Goal: Information Seeking & Learning: Learn about a topic

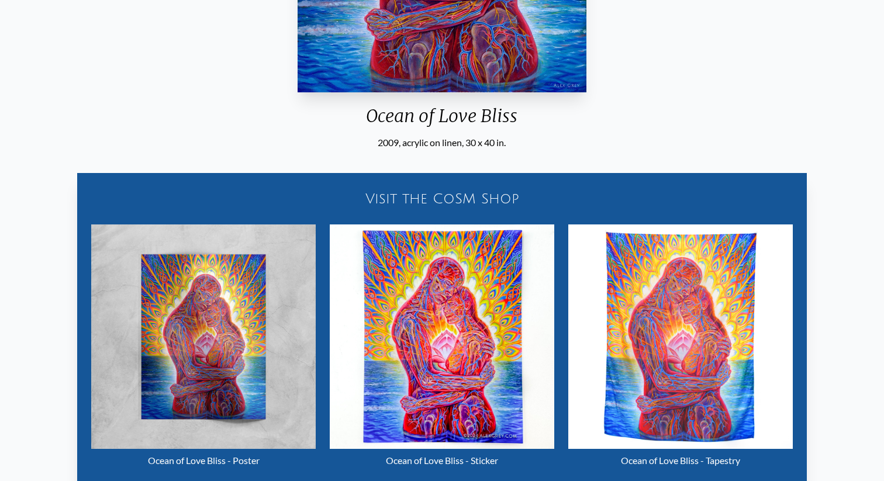
scroll to position [419, 0]
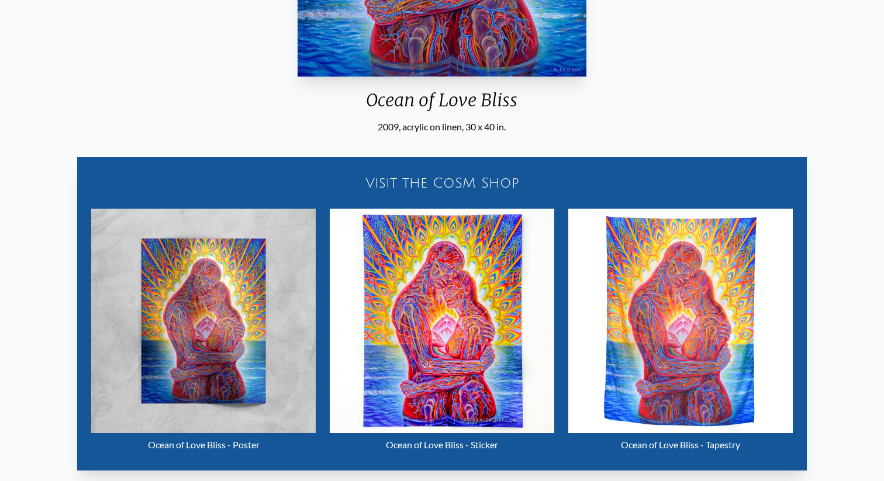
click at [212, 354] on img "9 / 35" at bounding box center [203, 321] width 224 height 224
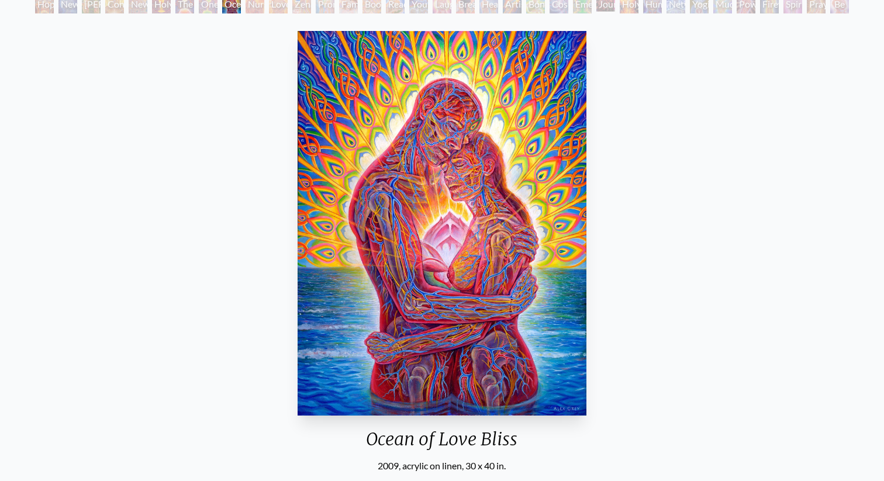
scroll to position [61, 0]
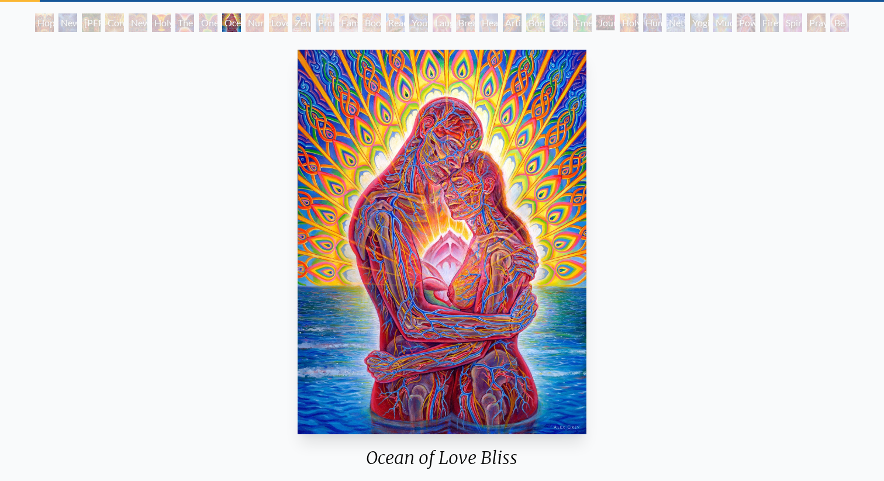
click at [529, 22] on div "Bond" at bounding box center [535, 22] width 19 height 19
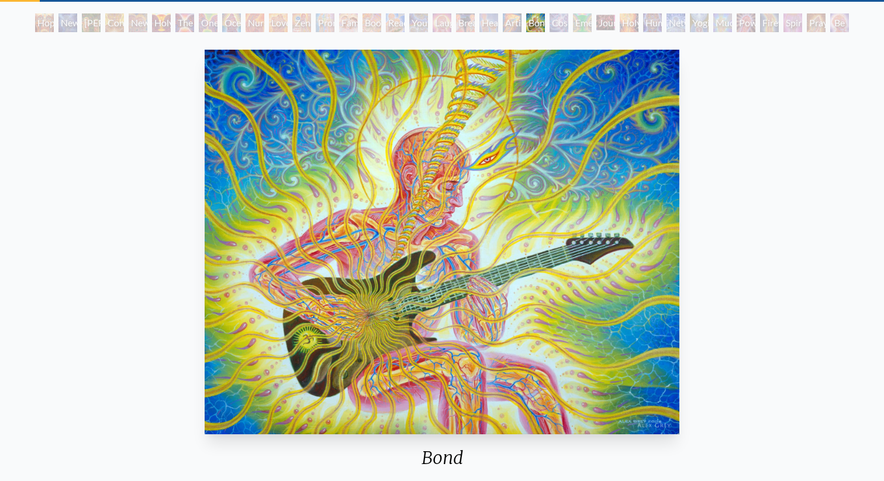
click at [503, 22] on div "Artist's Hand" at bounding box center [512, 22] width 19 height 19
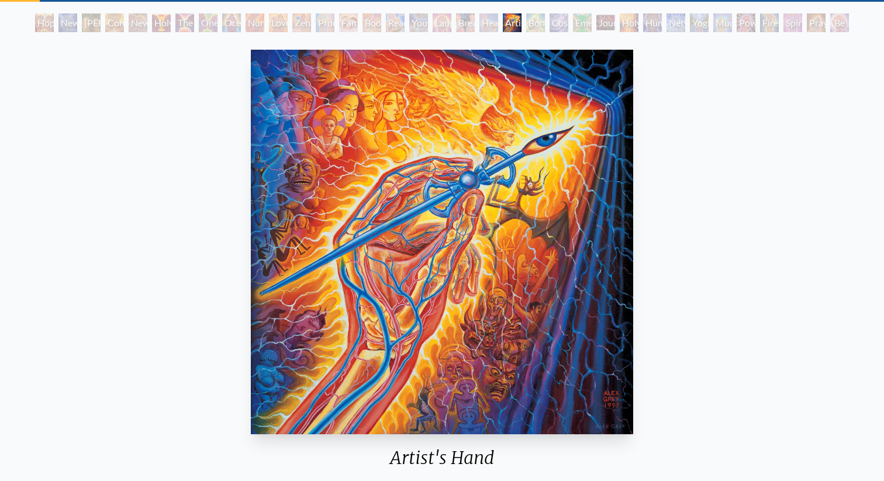
click at [469, 19] on div "Breathing" at bounding box center [465, 22] width 19 height 19
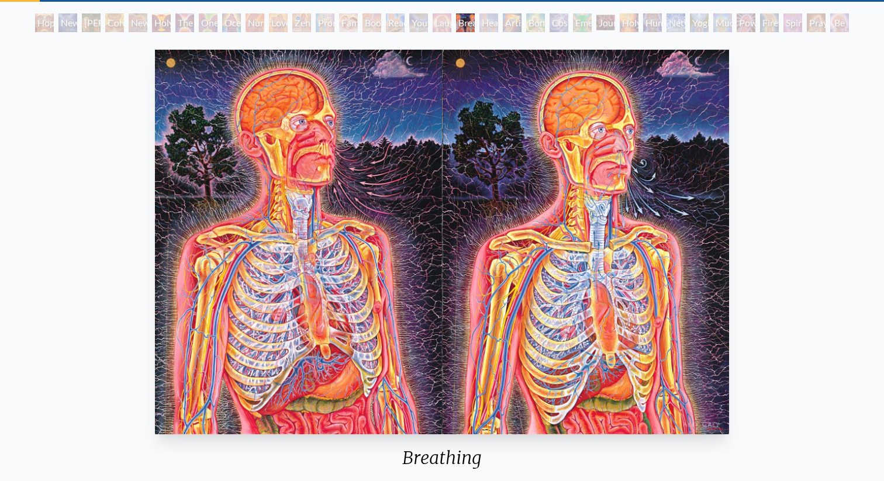
click at [432, 22] on div "Laughing Man" at bounding box center [441, 22] width 19 height 19
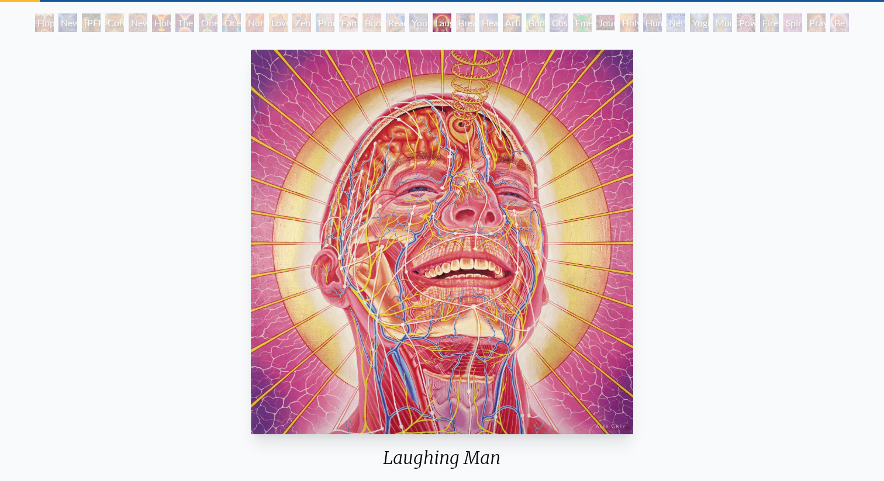
click at [398, 23] on div "Reading" at bounding box center [395, 22] width 19 height 19
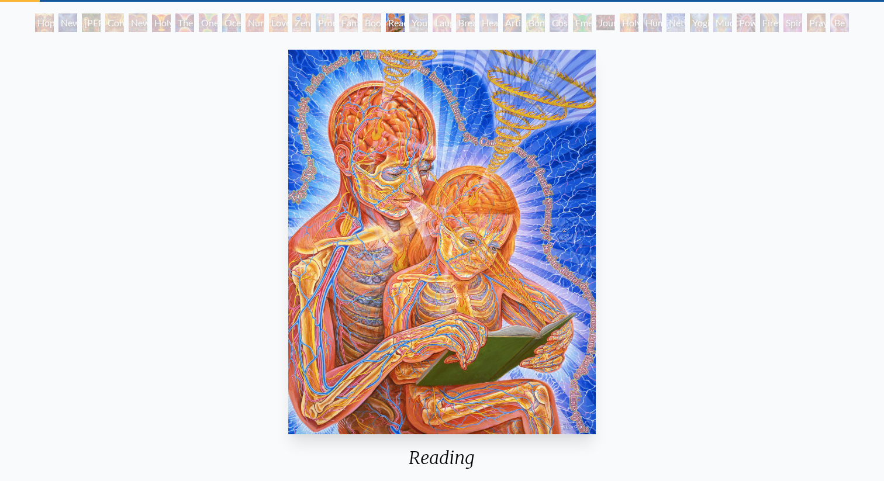
click at [365, 21] on div "Boo-boo" at bounding box center [371, 22] width 19 height 19
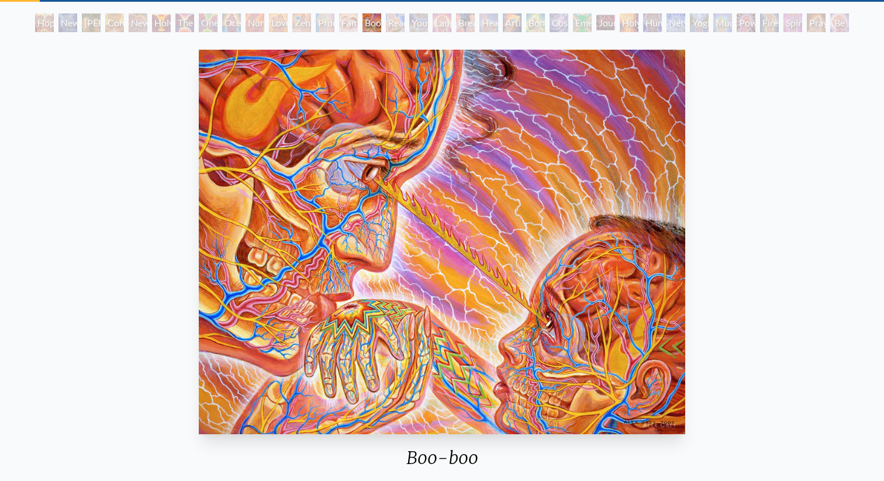
click at [339, 22] on div "Family" at bounding box center [348, 22] width 19 height 19
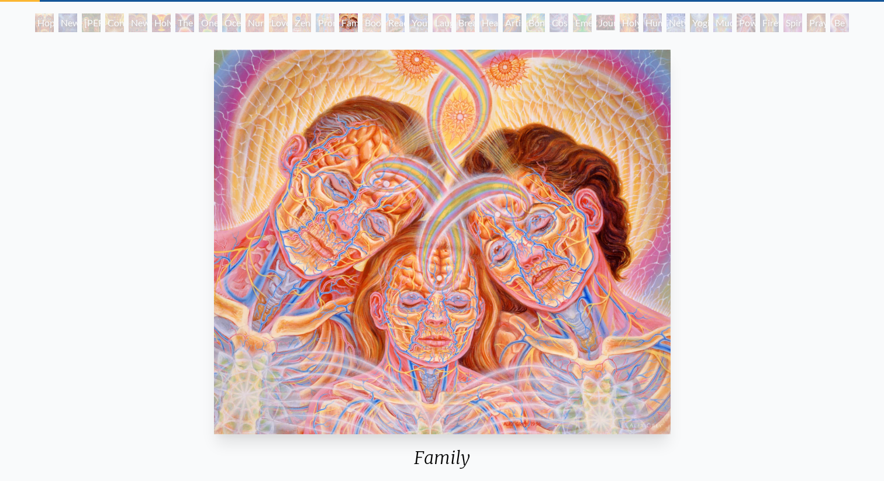
click at [320, 22] on div "Promise" at bounding box center [325, 22] width 19 height 19
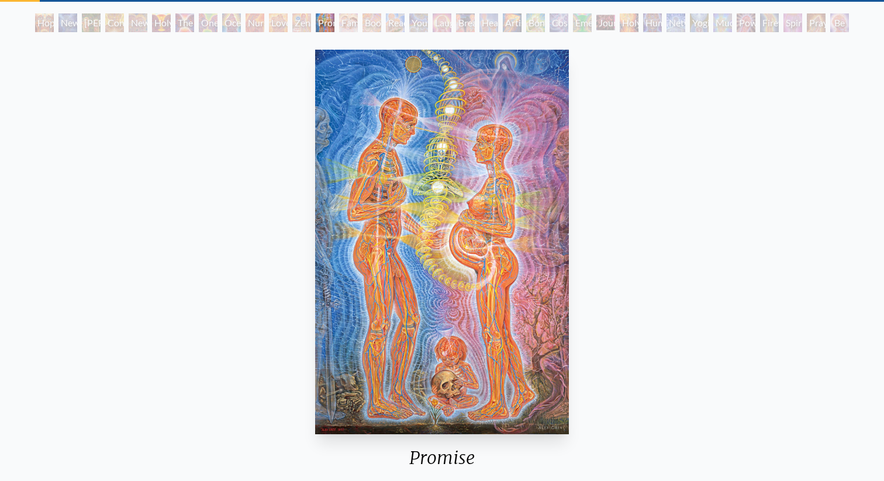
click at [297, 22] on div "Zena Lotus" at bounding box center [301, 22] width 19 height 19
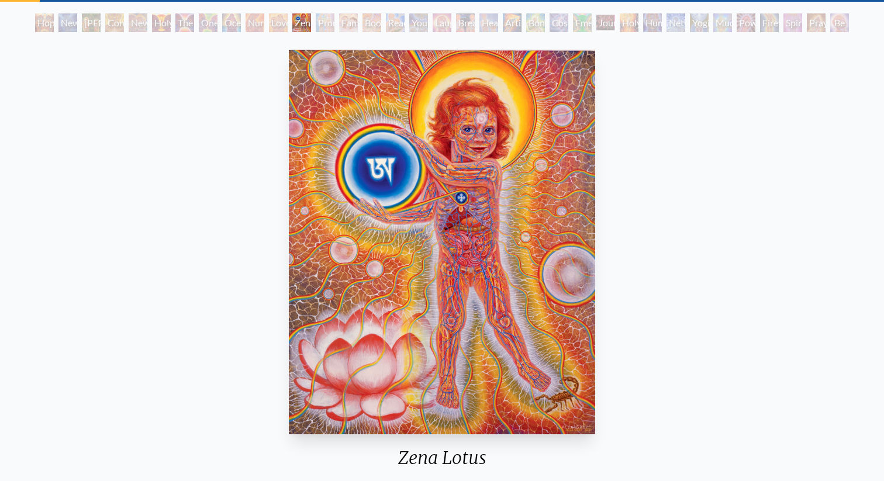
click at [269, 23] on div "Love Circuit" at bounding box center [278, 22] width 19 height 19
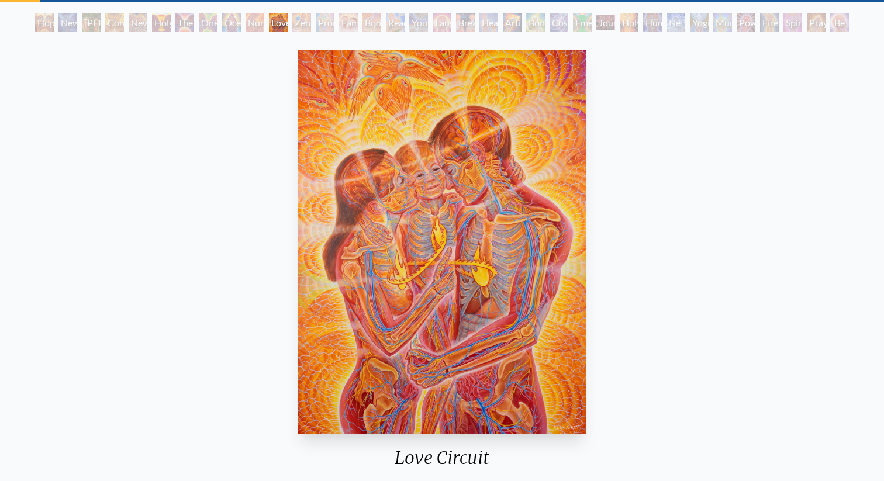
click at [245, 23] on div "Nursing" at bounding box center [254, 22] width 19 height 19
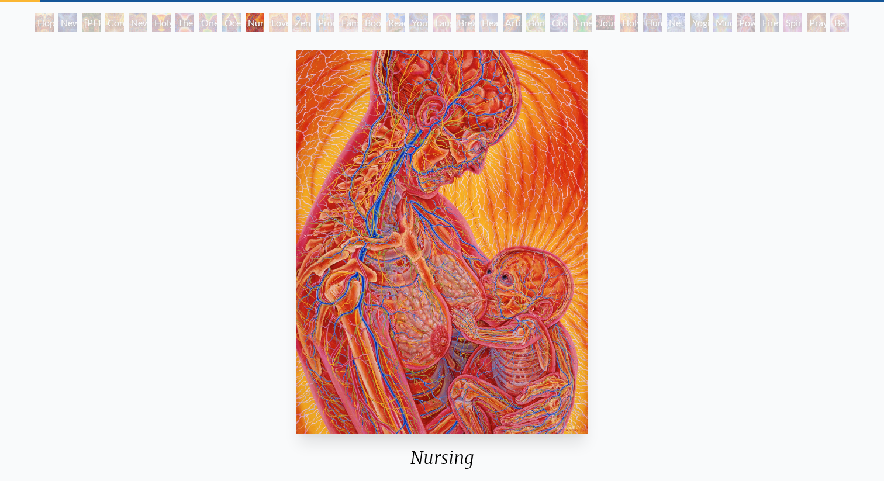
click at [228, 23] on div "Ocean of Love Bliss" at bounding box center [231, 22] width 19 height 19
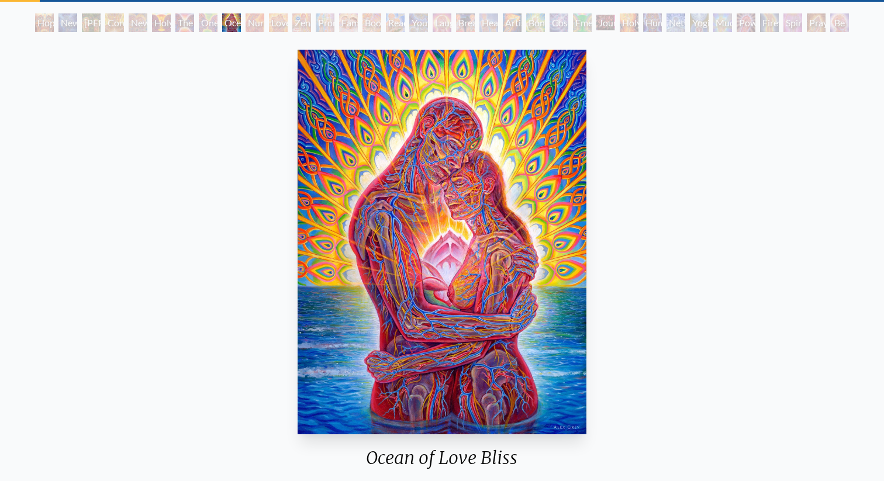
click at [217, 25] on div "One Taste" at bounding box center [208, 22] width 19 height 19
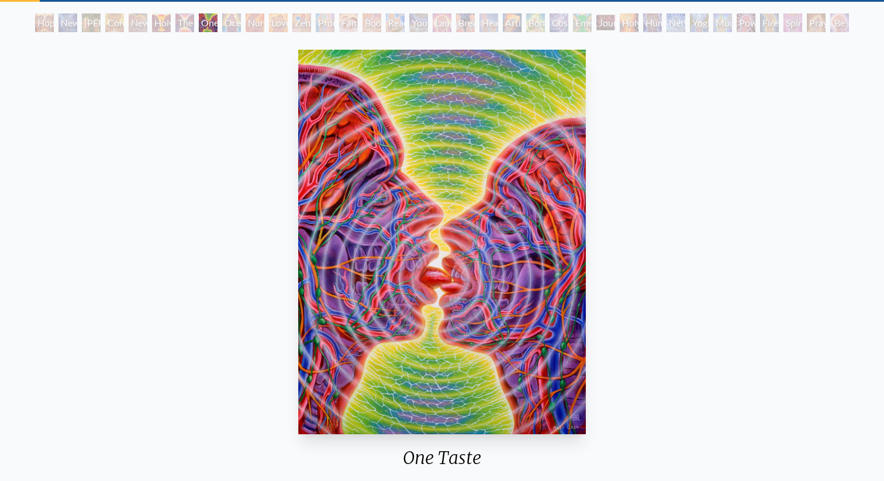
click at [175, 20] on div "The Kiss" at bounding box center [184, 22] width 19 height 19
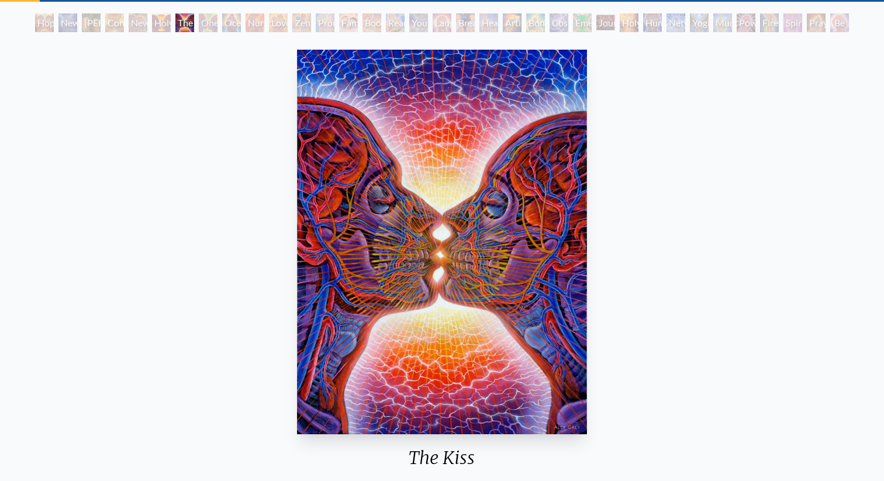
click at [152, 19] on div "Holy Grail" at bounding box center [161, 22] width 19 height 19
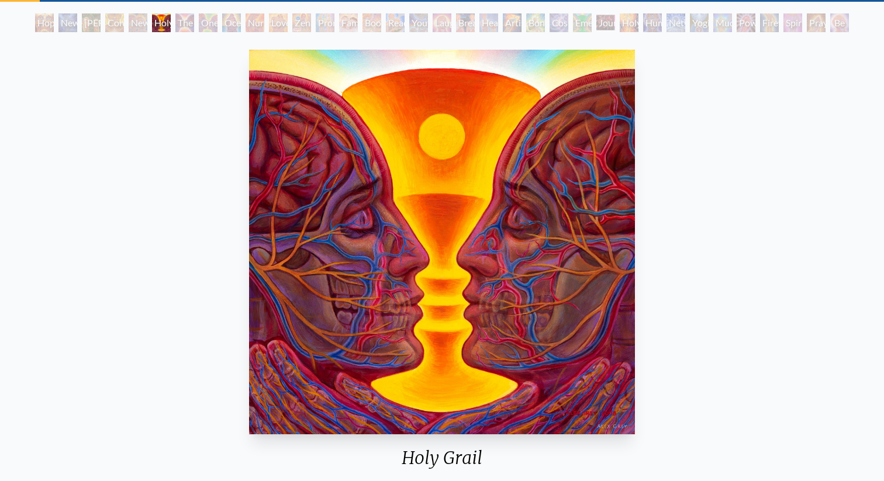
click at [129, 21] on div "New Man New Woman" at bounding box center [138, 22] width 19 height 19
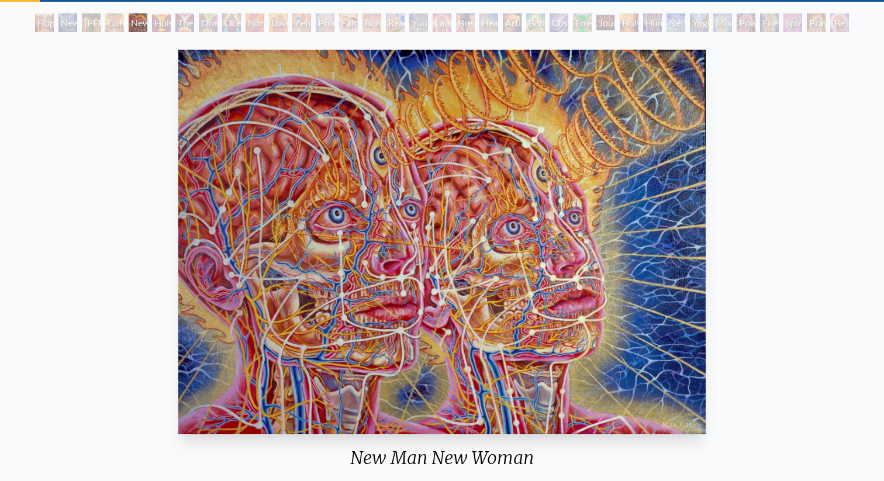
click at [105, 21] on div "Contemplation" at bounding box center [114, 22] width 19 height 19
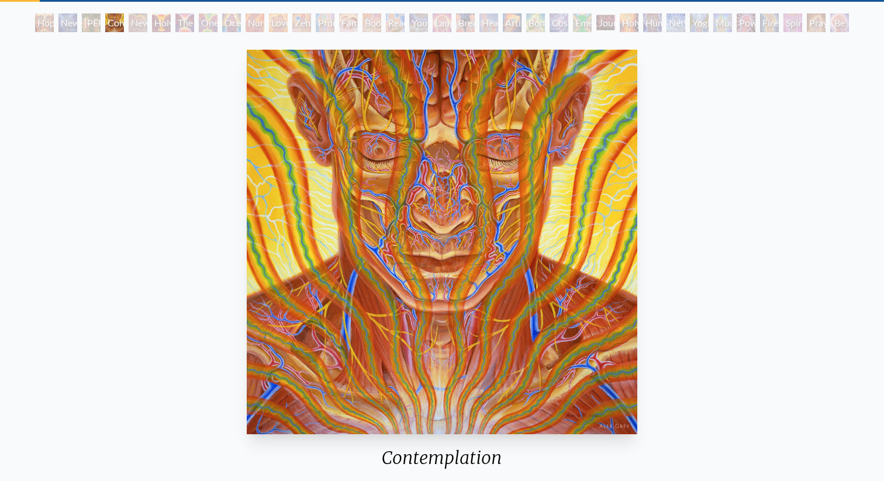
click at [70, 23] on div "New Man [DEMOGRAPHIC_DATA]: [DEMOGRAPHIC_DATA] Mind" at bounding box center [67, 22] width 19 height 19
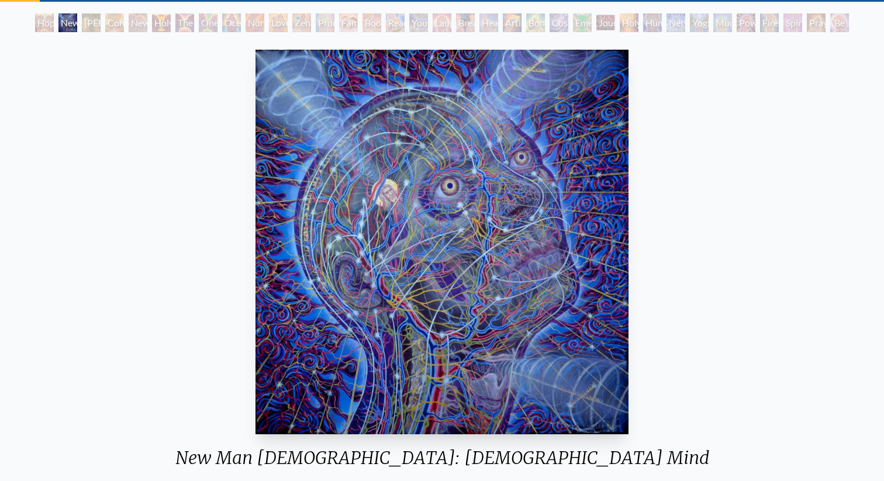
click at [53, 22] on div "Hope" at bounding box center [44, 22] width 19 height 19
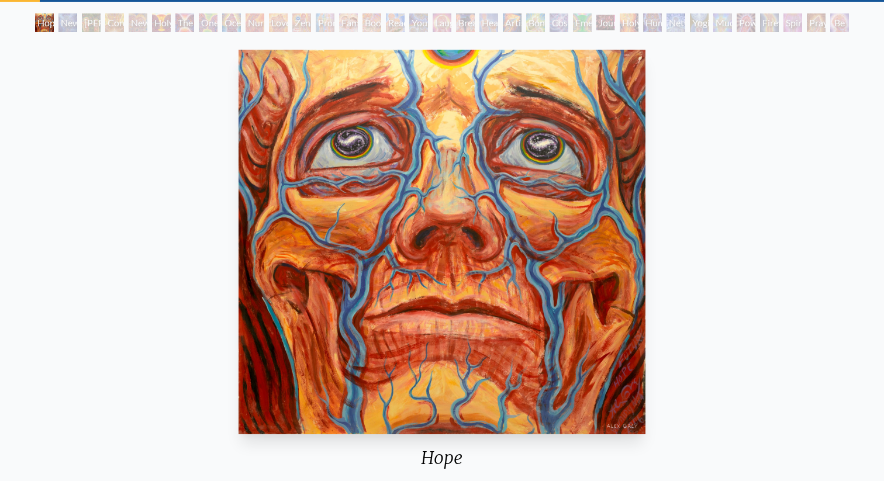
click at [802, 24] on div "Spirit Animates the Flesh" at bounding box center [792, 22] width 19 height 19
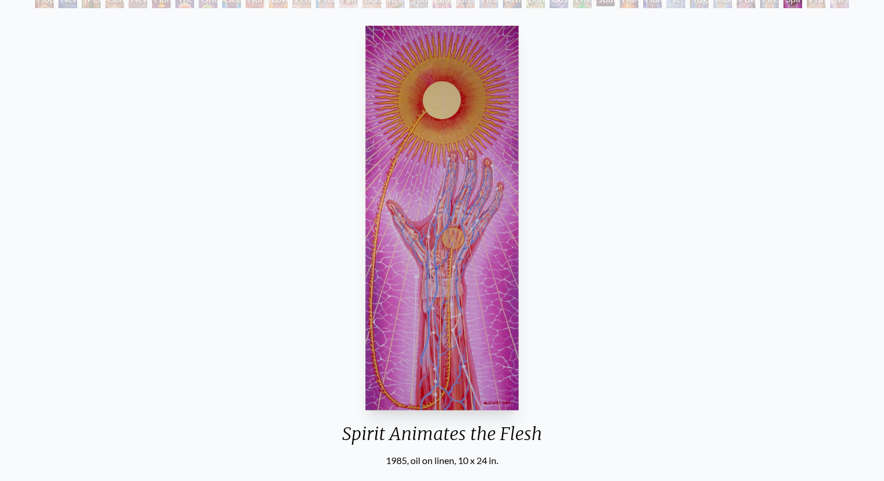
scroll to position [63, 0]
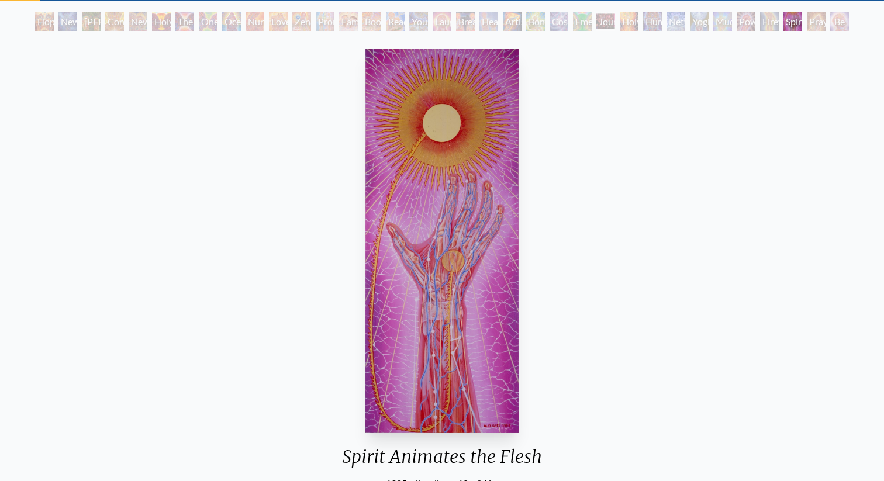
click at [751, 19] on div "Power to the Peaceful" at bounding box center [745, 21] width 19 height 19
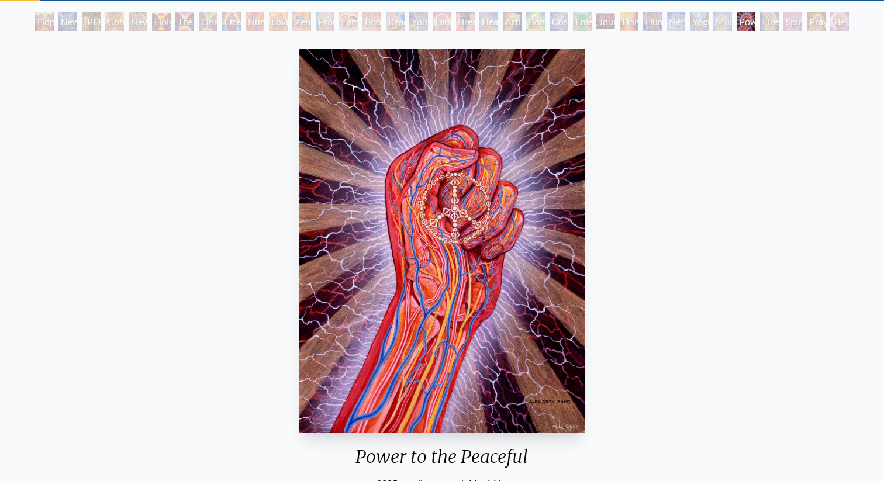
click at [702, 20] on div "Yogi & the Möbius Sphere" at bounding box center [699, 21] width 19 height 19
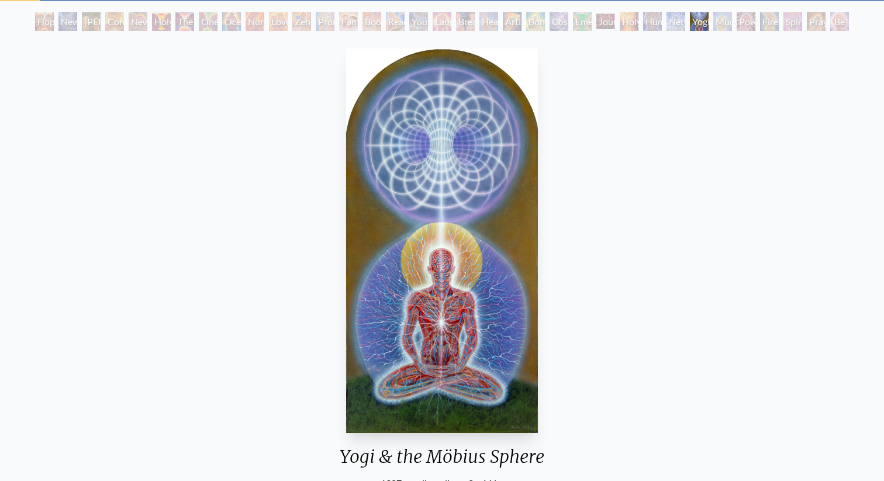
click at [658, 20] on div "Human Geometry" at bounding box center [652, 21] width 19 height 19
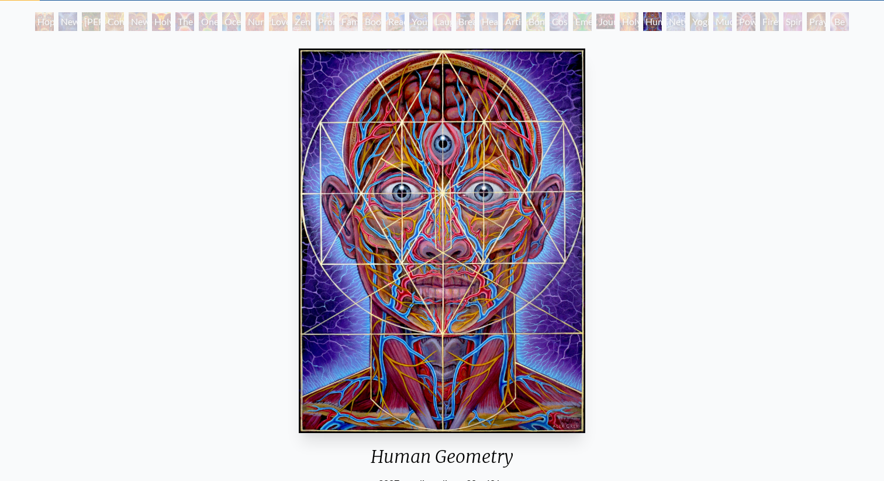
click at [619, 19] on div "Holy Fire" at bounding box center [628, 21] width 19 height 19
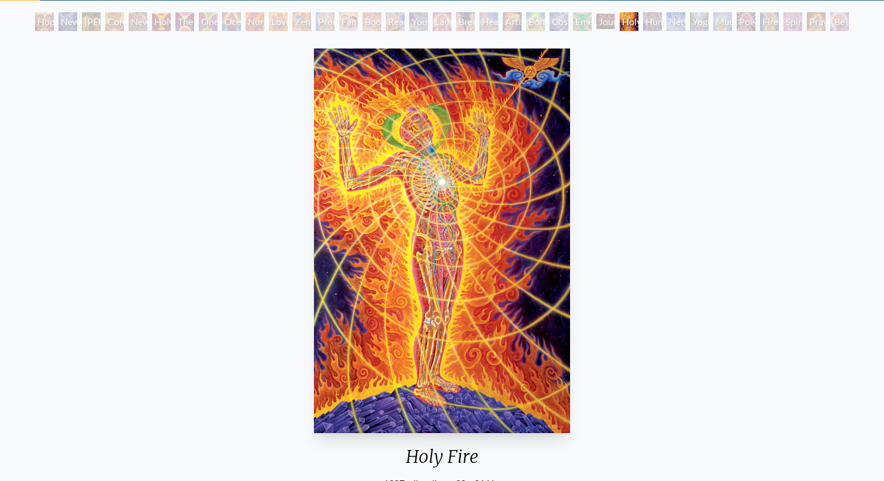
click at [596, 20] on div "Journey of the Wounded Healer" at bounding box center [605, 21] width 19 height 19
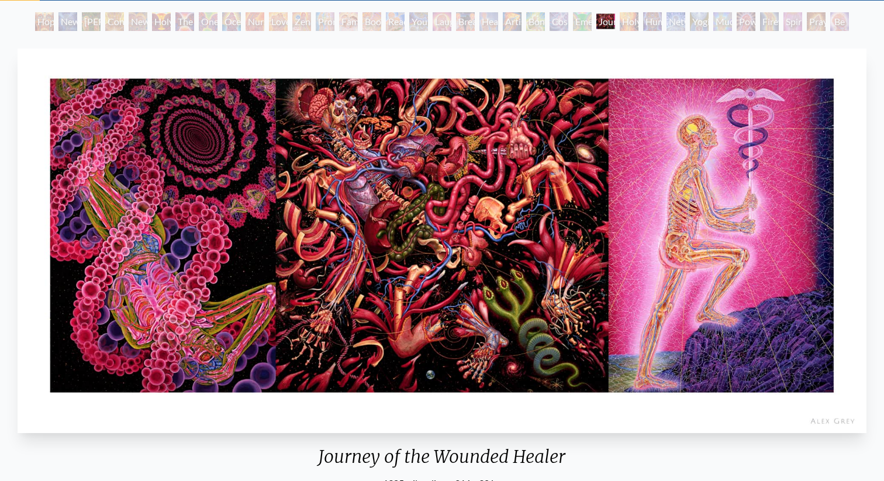
click at [563, 22] on div "Cosmic Lovers" at bounding box center [558, 21] width 19 height 19
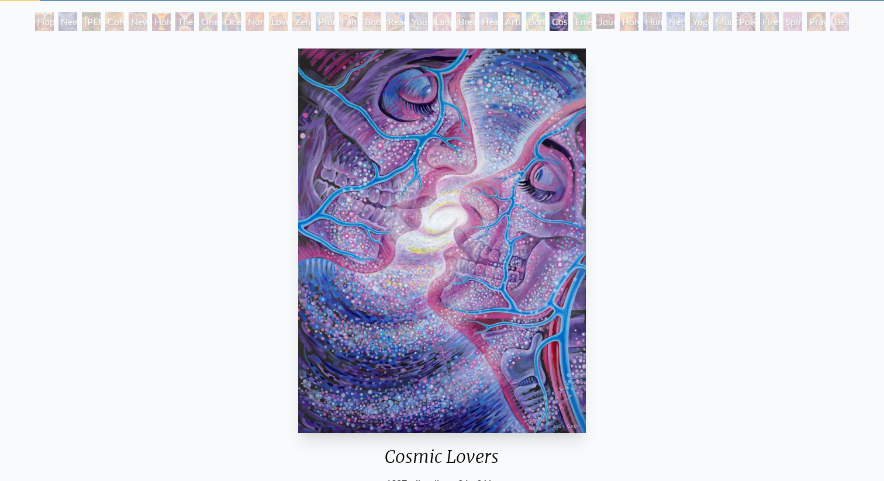
click at [513, 24] on div "Artist's Hand" at bounding box center [512, 21] width 19 height 19
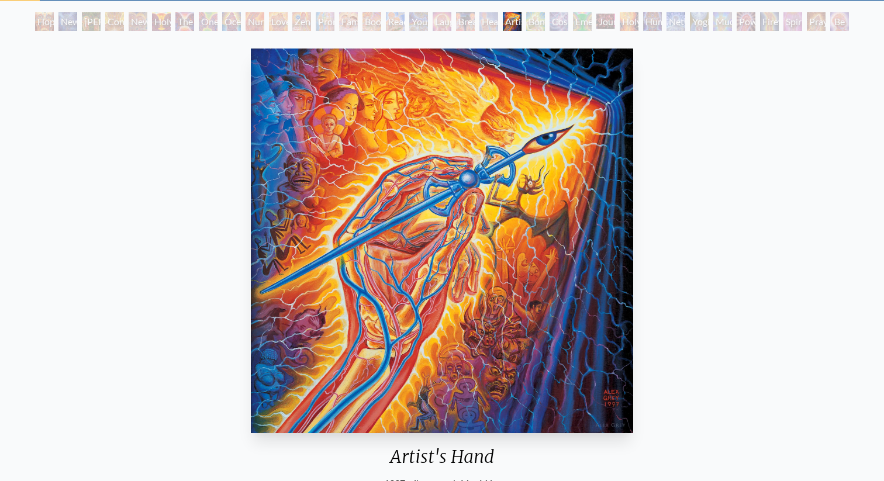
click at [475, 24] on div "Hope New Man [DEMOGRAPHIC_DATA]: [PERSON_NAME] Mind [PERSON_NAME] & Eve Contemp…" at bounding box center [442, 23] width 818 height 22
click at [490, 19] on div "Healing" at bounding box center [488, 21] width 19 height 19
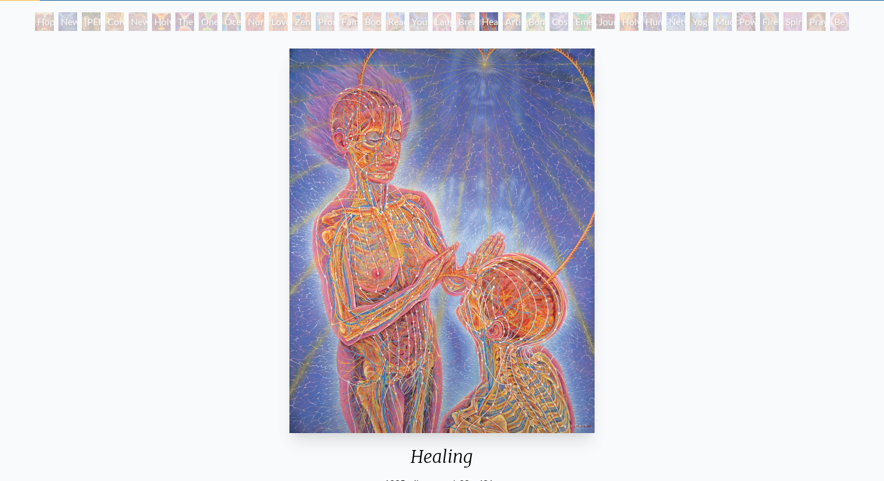
click at [471, 20] on div "Breathing" at bounding box center [465, 21] width 19 height 19
